Goal: Task Accomplishment & Management: Use online tool/utility

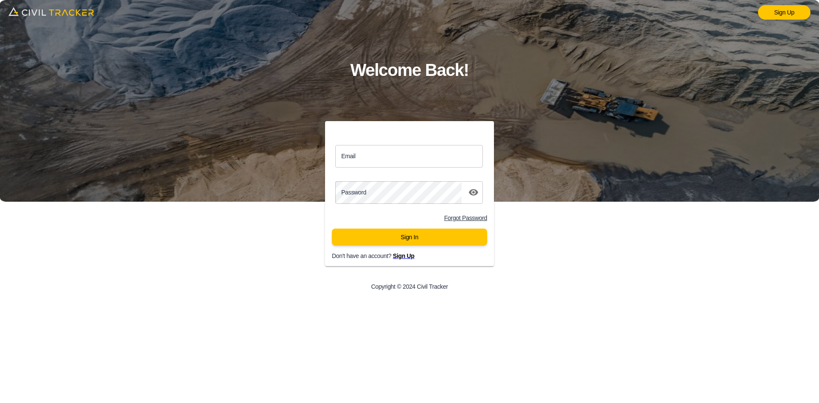
click at [301, 155] on div "Email Email Password password Forgot Password Sign In Don't have an account? Si…" at bounding box center [410, 210] width 328 height 178
click at [357, 162] on input "Email" at bounding box center [409, 156] width 148 height 23
click at [385, 155] on input "Email" at bounding box center [409, 156] width 148 height 23
type input "support@civiltracker.xyz"
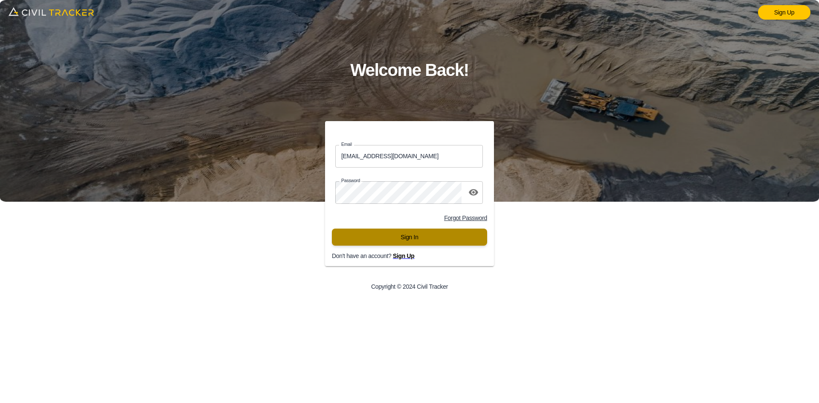
click at [391, 238] on button "Sign In" at bounding box center [409, 237] width 155 height 17
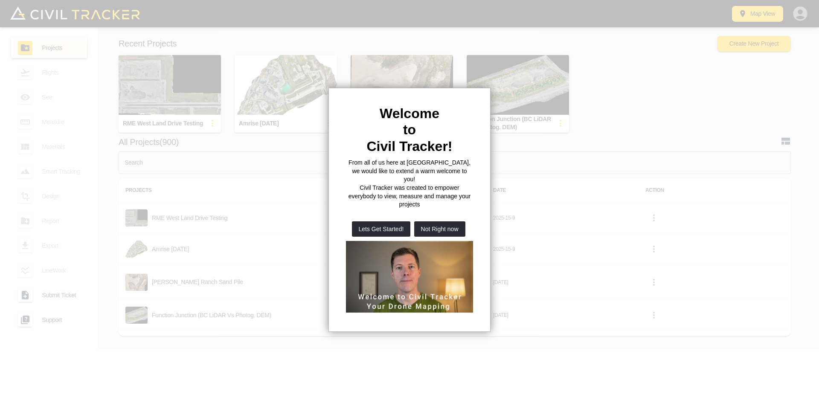
click at [438, 221] on button "Not Right now" at bounding box center [439, 228] width 51 height 15
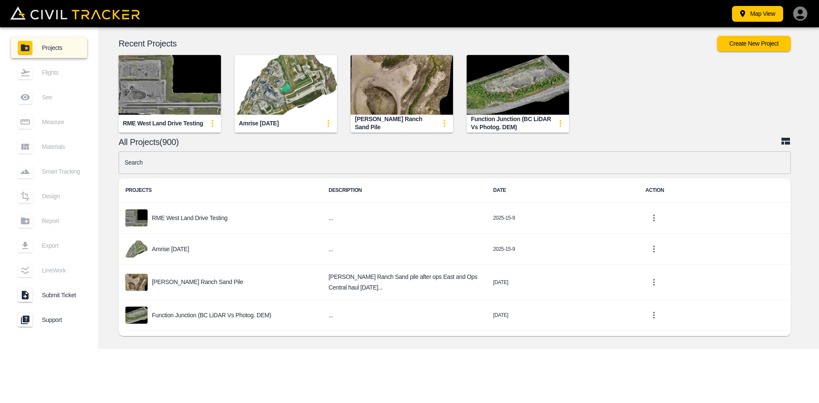
click at [153, 76] on img "button" at bounding box center [170, 85] width 102 height 60
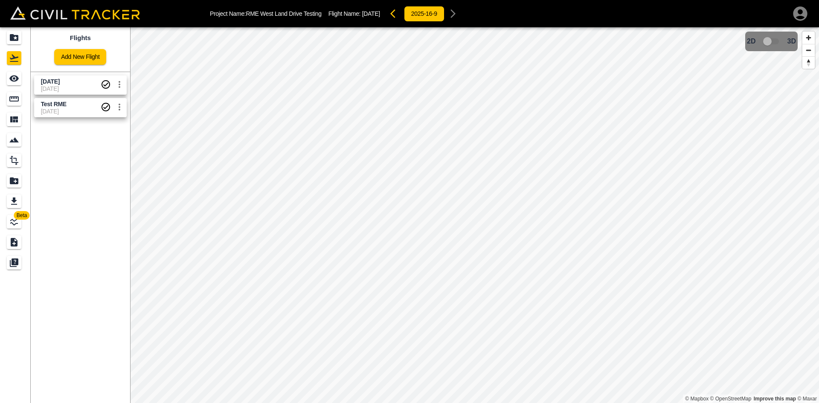
click at [59, 91] on span "[DATE]" at bounding box center [71, 88] width 60 height 7
click at [12, 81] on icon "See" at bounding box center [14, 78] width 10 height 10
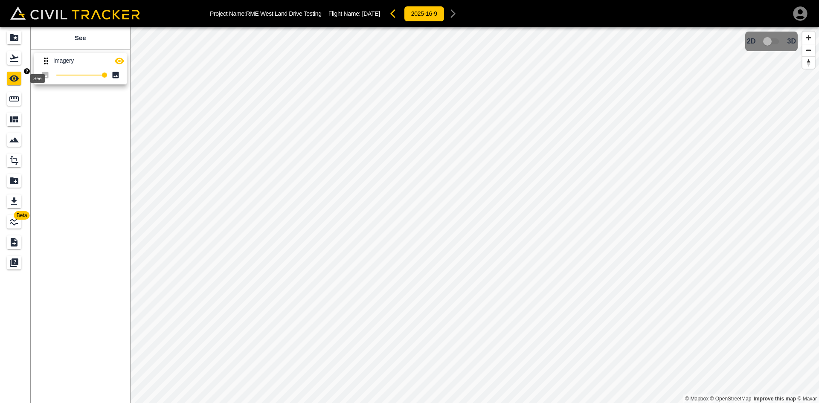
click at [13, 80] on icon "See" at bounding box center [14, 78] width 10 height 10
click at [18, 99] on icon "Measure" at bounding box center [13, 98] width 9 height 5
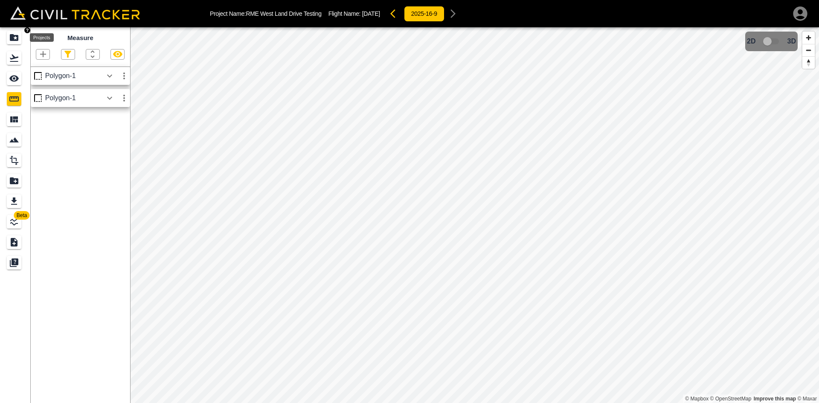
click at [15, 44] on div "Projects" at bounding box center [14, 38] width 15 height 14
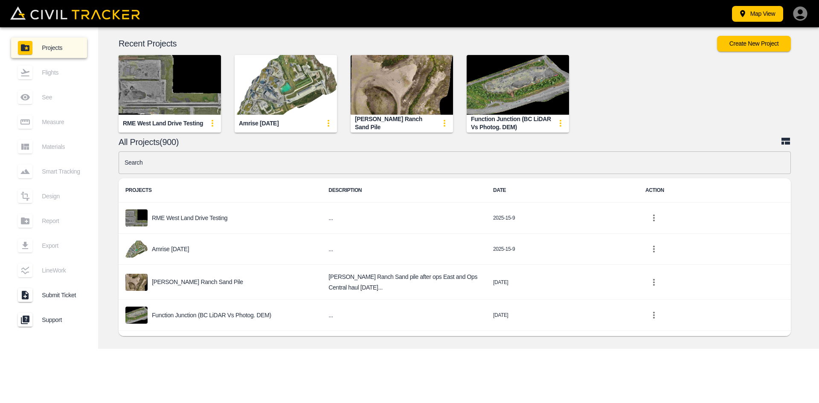
click at [288, 166] on input "text" at bounding box center [455, 162] width 672 height 23
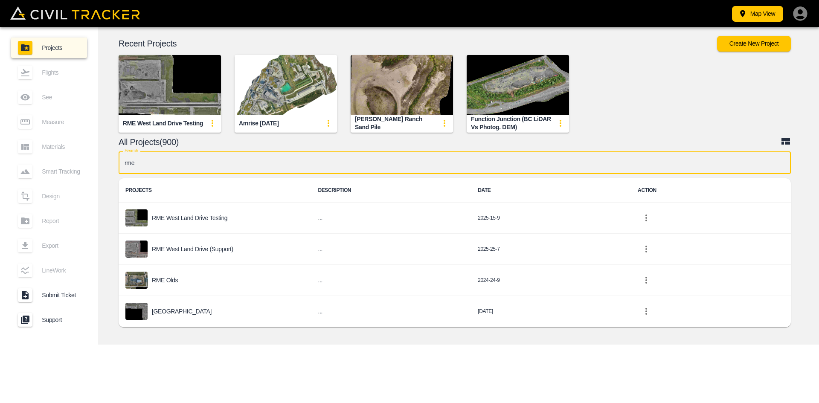
type input "rme"
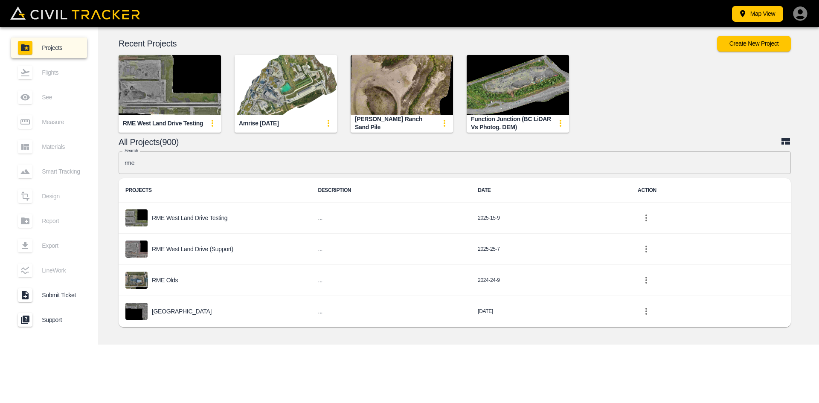
click at [192, 252] on p "RME West Land Drive (Support)" at bounding box center [192, 249] width 81 height 7
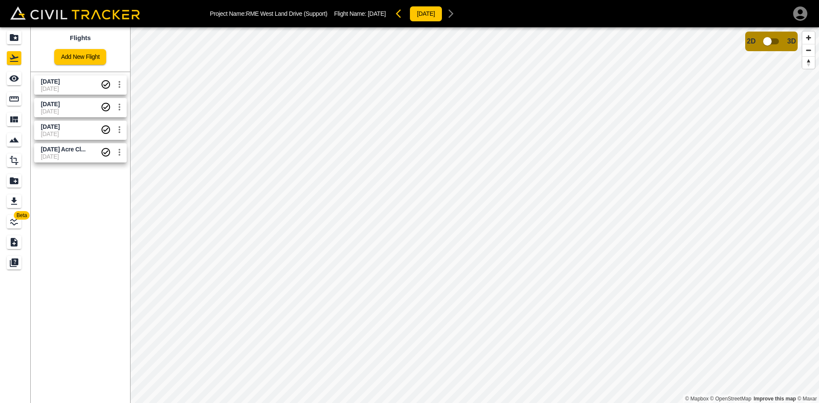
click at [67, 88] on span "9-12-2025" at bounding box center [71, 88] width 60 height 7
click at [20, 80] on div "See" at bounding box center [14, 79] width 15 height 14
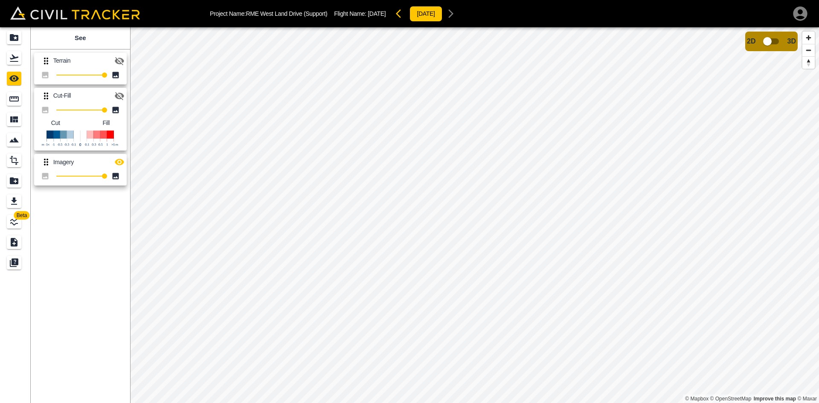
click at [119, 163] on icon "button" at bounding box center [119, 162] width 9 height 6
click at [120, 61] on icon "button" at bounding box center [119, 61] width 10 height 10
click at [120, 61] on icon "button" at bounding box center [119, 61] width 9 height 6
click at [15, 39] on icon "Projects" at bounding box center [14, 37] width 10 height 10
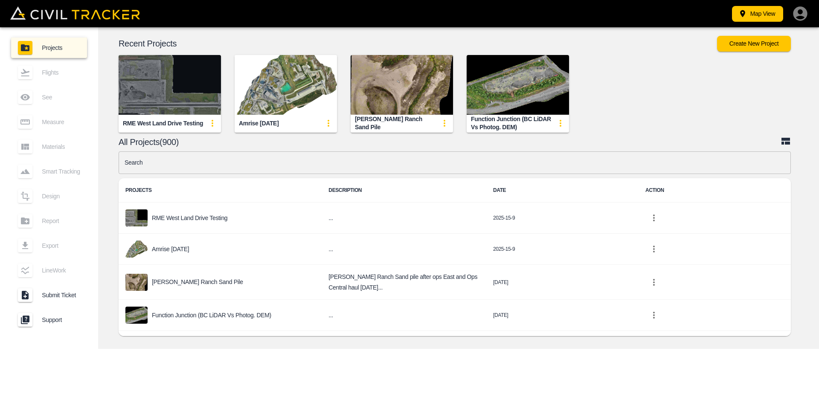
click at [183, 87] on img "button" at bounding box center [170, 85] width 102 height 60
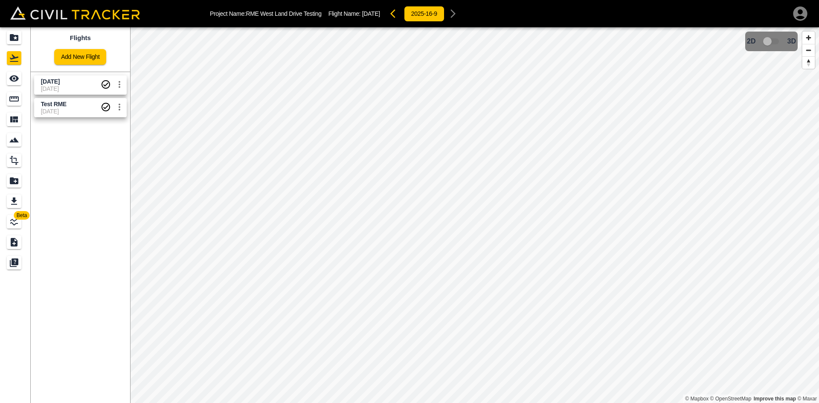
drag, startPoint x: 81, startPoint y: 83, endPoint x: 22, endPoint y: 76, distance: 60.1
click at [81, 83] on span "[DATE]" at bounding box center [71, 82] width 60 height 8
click at [19, 76] on icon "See" at bounding box center [14, 78] width 10 height 10
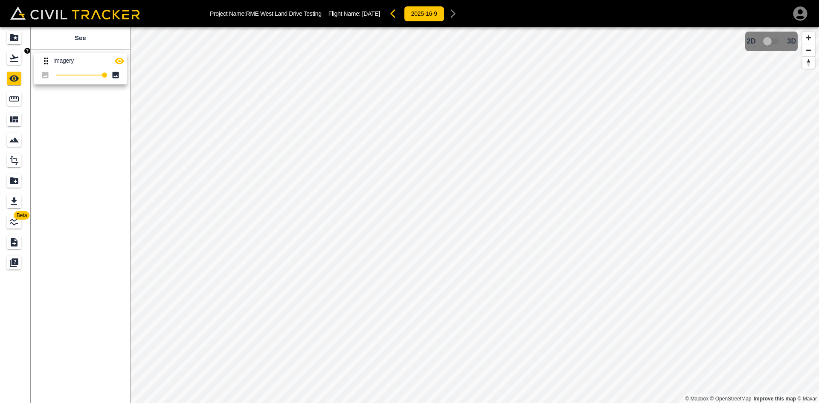
drag, startPoint x: 21, startPoint y: 54, endPoint x: 10, endPoint y: 29, distance: 27.5
click at [21, 54] on div "Flights" at bounding box center [14, 58] width 15 height 14
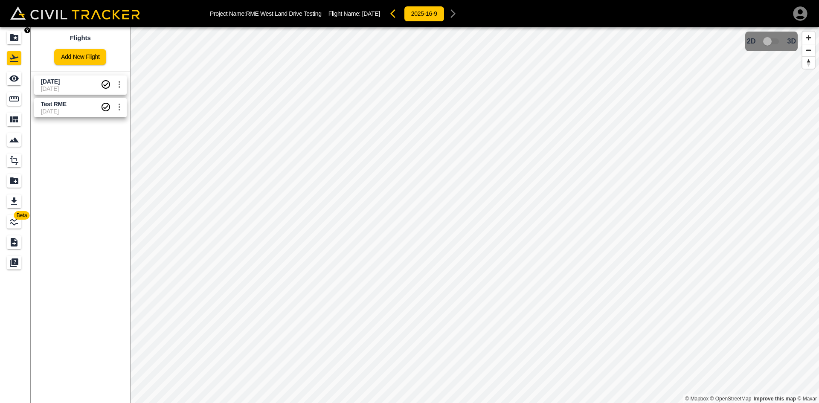
click at [10, 29] on link at bounding box center [15, 37] width 31 height 20
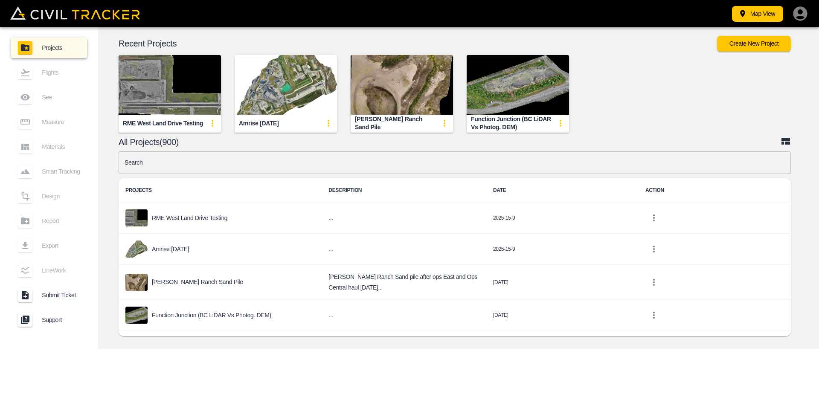
click at [202, 87] on img "button" at bounding box center [170, 85] width 102 height 60
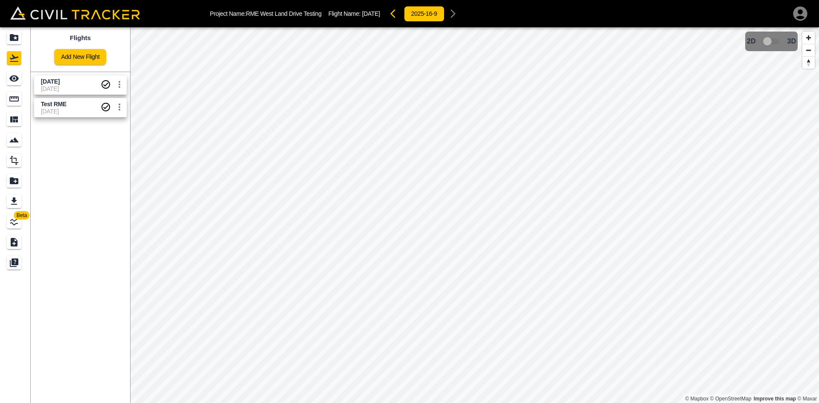
click at [61, 86] on span "[DATE]" at bounding box center [71, 88] width 60 height 7
click at [15, 80] on icon "See" at bounding box center [14, 78] width 10 height 10
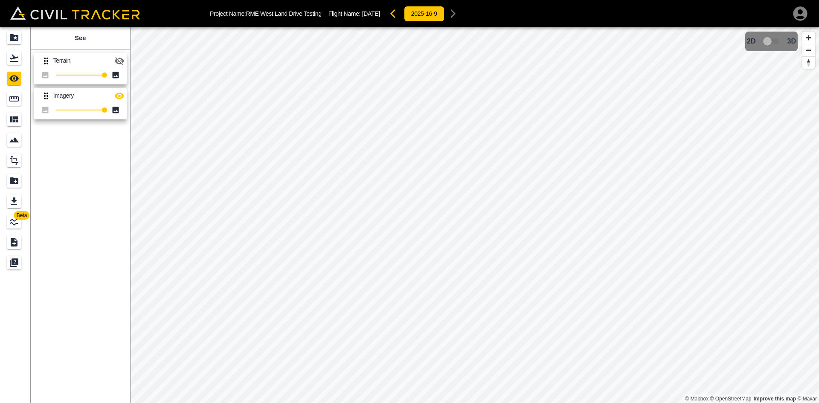
click at [121, 64] on icon "button" at bounding box center [119, 61] width 10 height 10
click at [119, 95] on icon "button" at bounding box center [119, 96] width 9 height 6
click at [15, 101] on icon "Measure" at bounding box center [13, 98] width 9 height 5
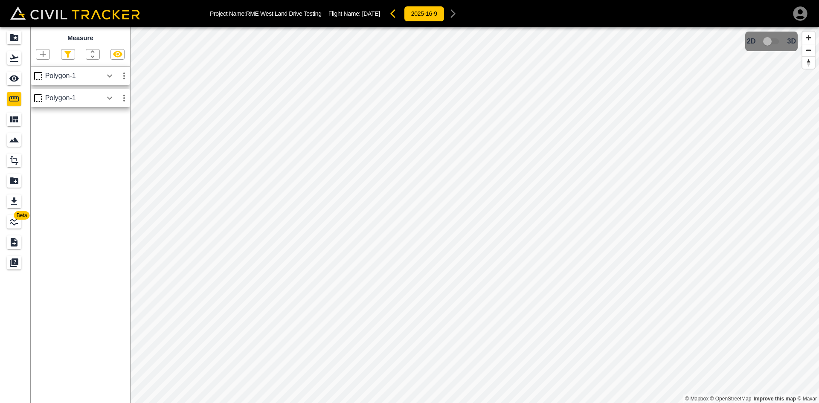
click at [111, 78] on icon "button" at bounding box center [110, 76] width 10 height 10
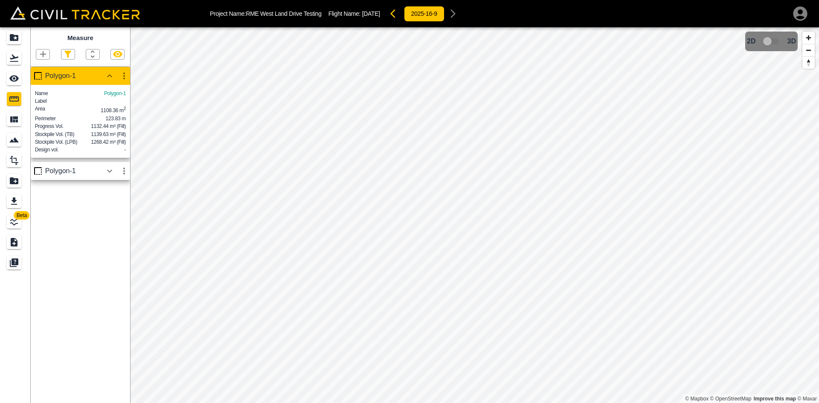
click at [110, 172] on icon "button" at bounding box center [109, 170] width 5 height 3
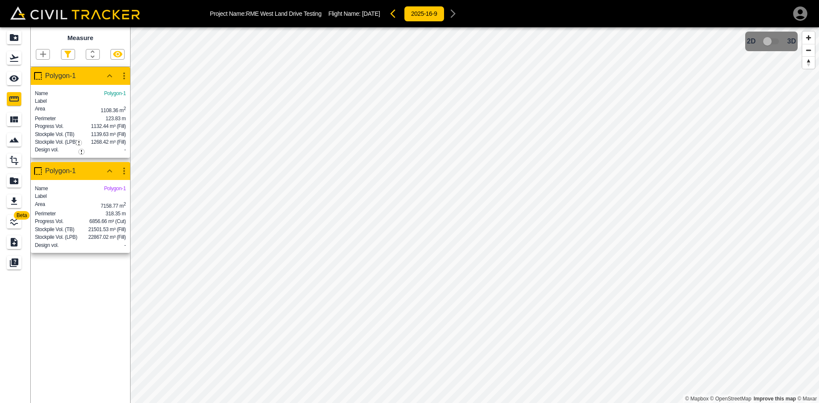
click at [88, 320] on div "Measure Polygon-1 Name Polygon-1 Label Area 1108.36 m 2 Perimeter 123.83 m Prog…" at bounding box center [80, 215] width 99 height 376
click at [17, 55] on icon "Flights" at bounding box center [14, 58] width 10 height 10
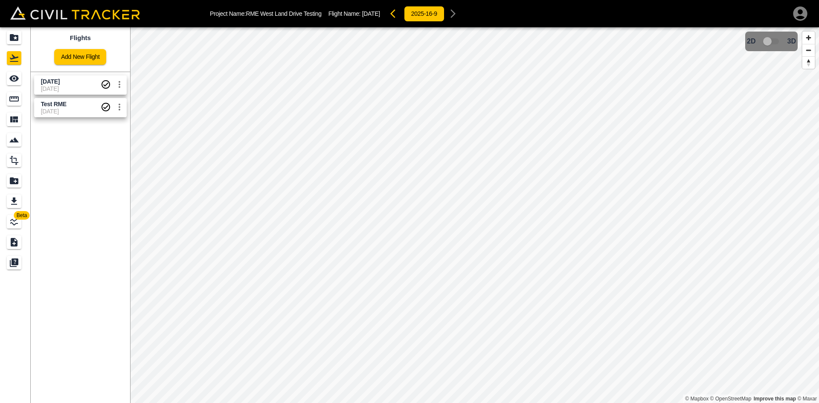
click at [49, 90] on span "[DATE]" at bounding box center [71, 88] width 60 height 7
click at [16, 81] on icon "See" at bounding box center [13, 79] width 9 height 6
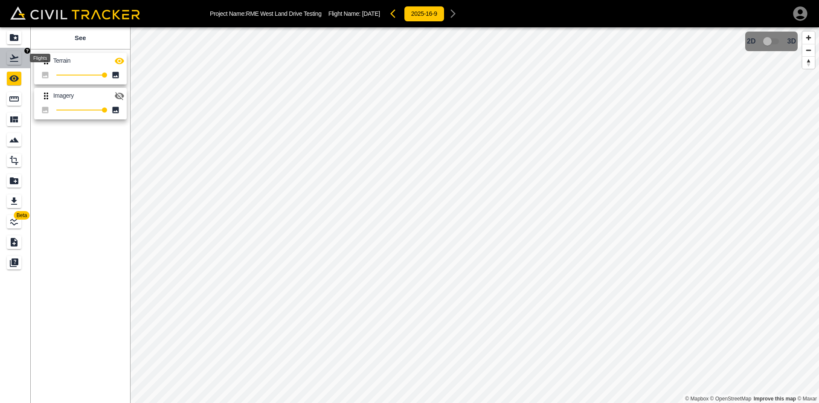
click at [17, 61] on icon "Flights" at bounding box center [14, 58] width 10 height 10
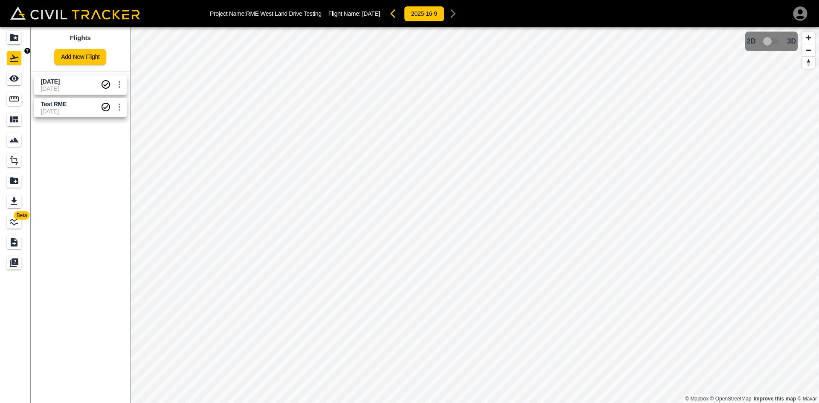
click at [21, 41] on div "Projects" at bounding box center [14, 38] width 15 height 14
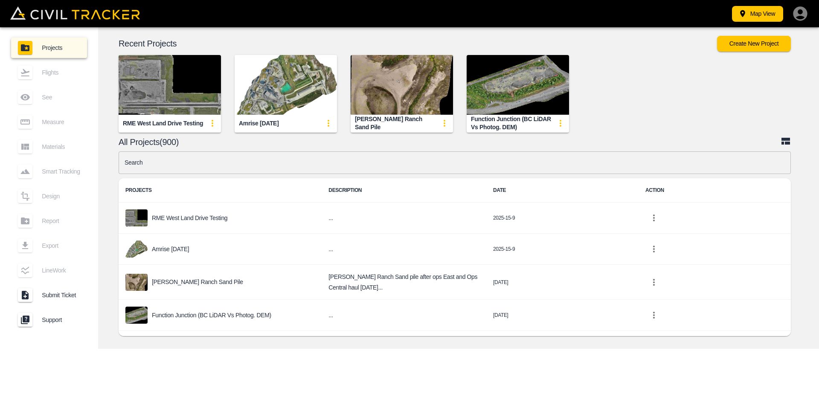
click at [200, 92] on img "button" at bounding box center [170, 85] width 102 height 60
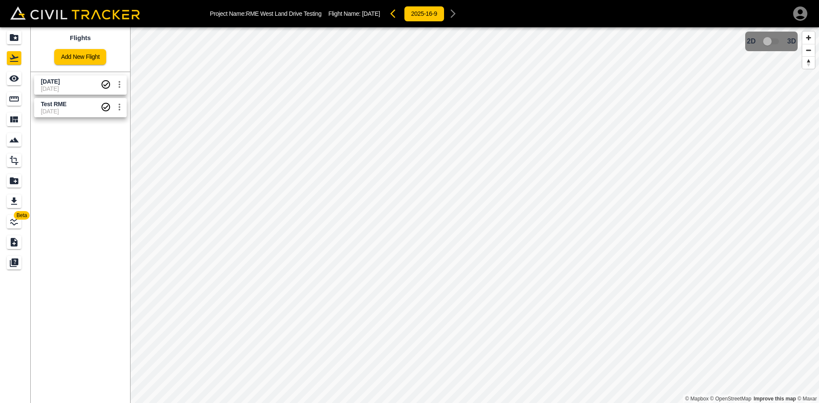
click at [63, 86] on span "[DATE]" at bounding box center [71, 88] width 60 height 7
click at [16, 77] on icon "See" at bounding box center [13, 79] width 9 height 6
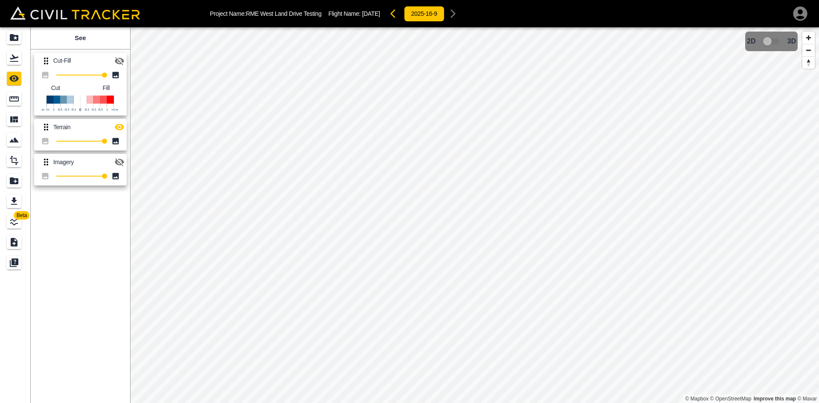
drag, startPoint x: 122, startPoint y: 61, endPoint x: 122, endPoint y: 68, distance: 7.7
click at [122, 63] on icon "button" at bounding box center [119, 61] width 10 height 10
click at [118, 128] on icon "button" at bounding box center [119, 127] width 10 height 10
click at [115, 64] on icon "button" at bounding box center [119, 61] width 10 height 10
click at [120, 126] on icon "button" at bounding box center [119, 127] width 9 height 8
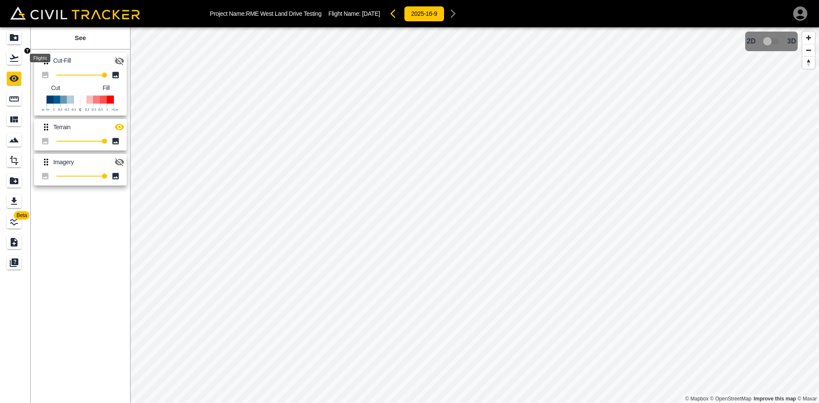
drag, startPoint x: 18, startPoint y: 59, endPoint x: 17, endPoint y: 55, distance: 4.3
click at [18, 59] on icon "Flights" at bounding box center [14, 58] width 10 height 10
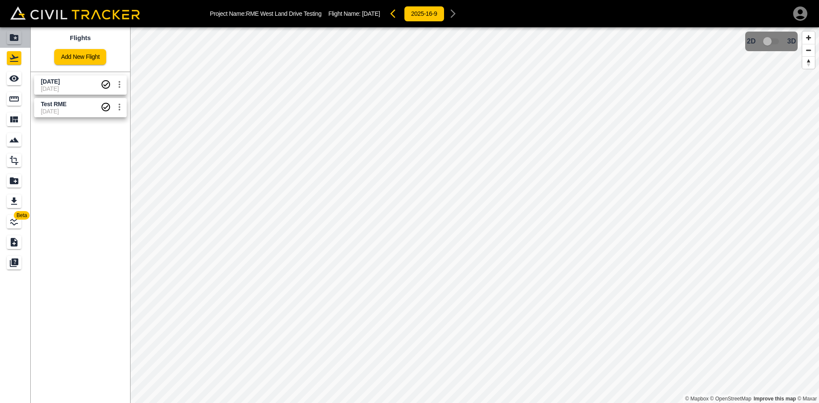
click at [15, 44] on link at bounding box center [15, 37] width 31 height 20
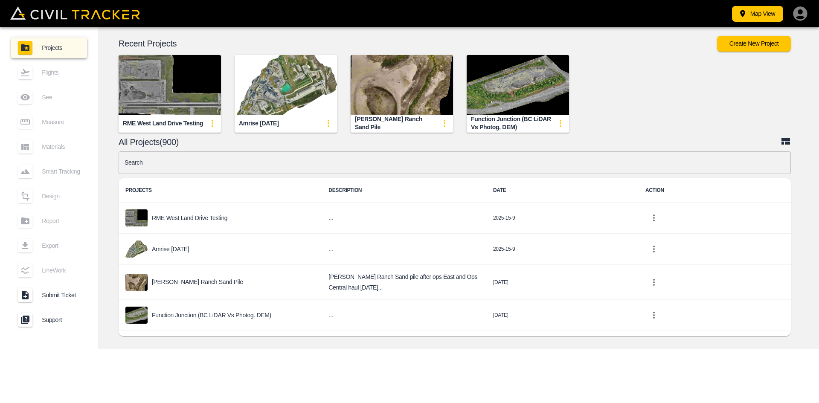
click at [799, 17] on icon "button" at bounding box center [800, 13] width 17 height 17
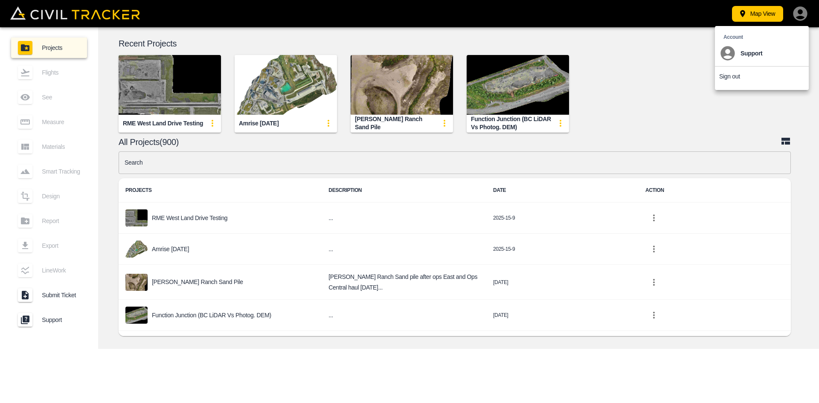
click at [722, 75] on p "Sign out" at bounding box center [729, 76] width 21 height 7
